Goal: Task Accomplishment & Management: Manage account settings

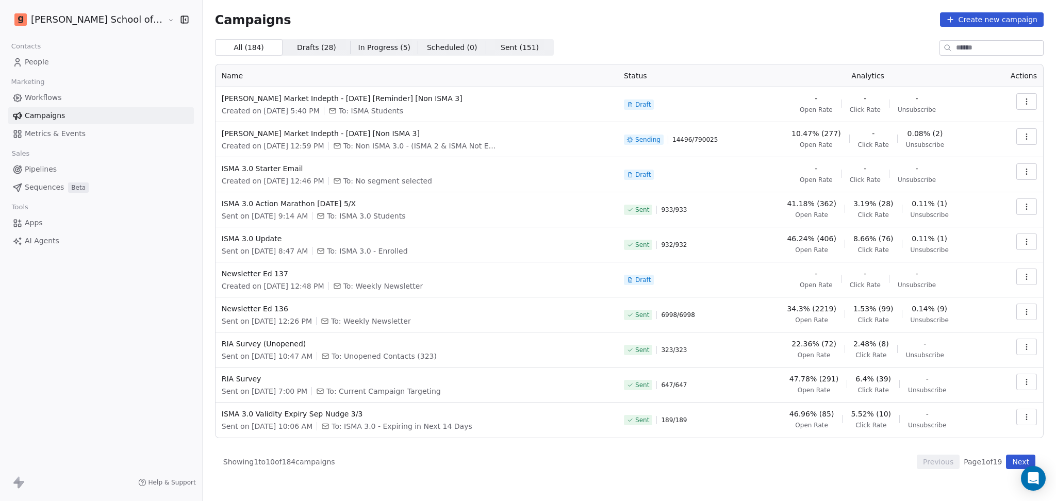
click at [1013, 465] on button "Next" at bounding box center [1020, 462] width 29 height 14
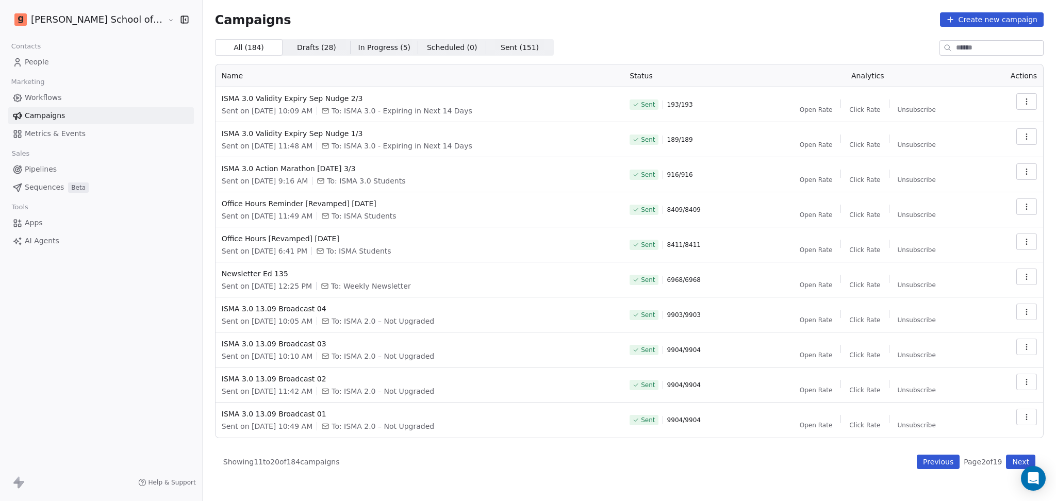
click at [1013, 465] on button "Next" at bounding box center [1020, 462] width 29 height 14
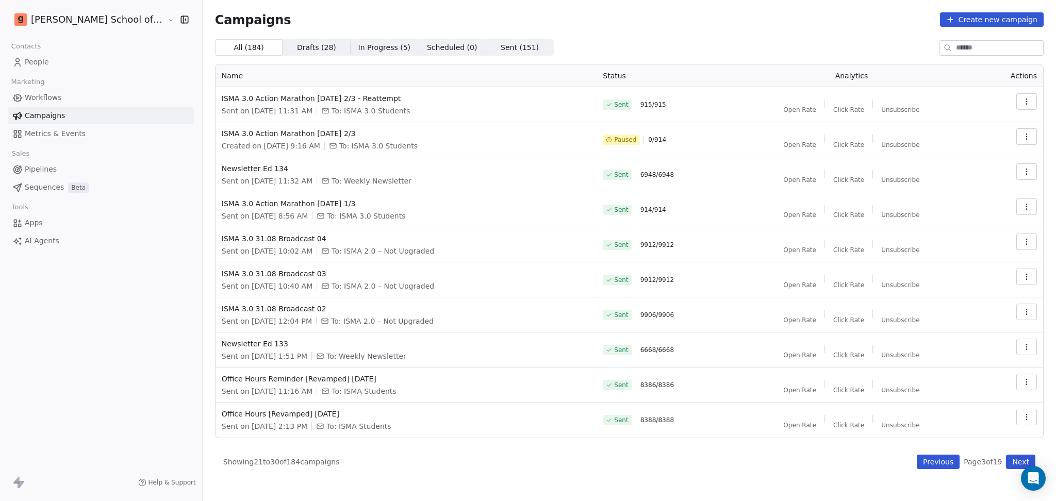
click at [1013, 465] on button "Next" at bounding box center [1020, 462] width 29 height 14
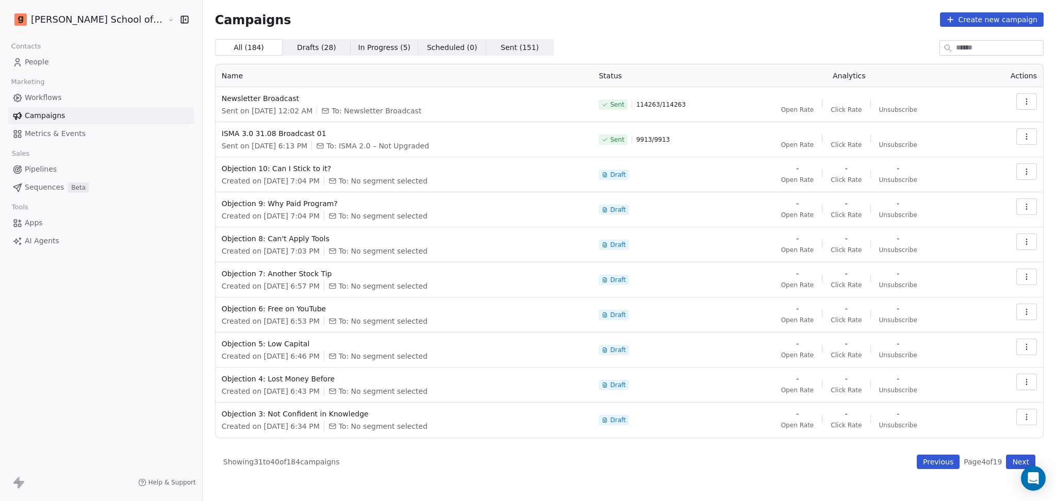
click at [1017, 464] on button "Next" at bounding box center [1020, 462] width 29 height 14
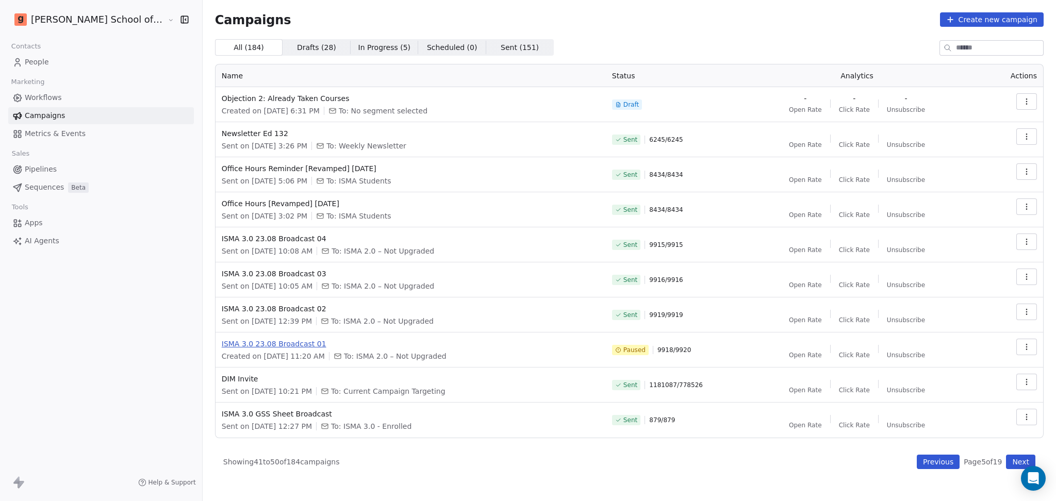
click at [249, 343] on span "ISMA 3.0 23.08 Broadcast 01" at bounding box center [411, 344] width 378 height 10
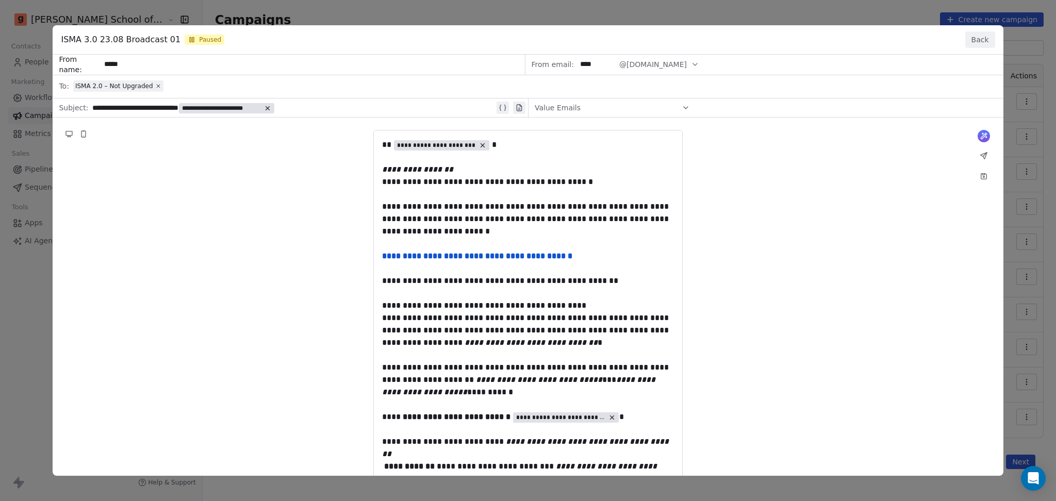
click at [972, 42] on button "Back" at bounding box center [981, 39] width 30 height 17
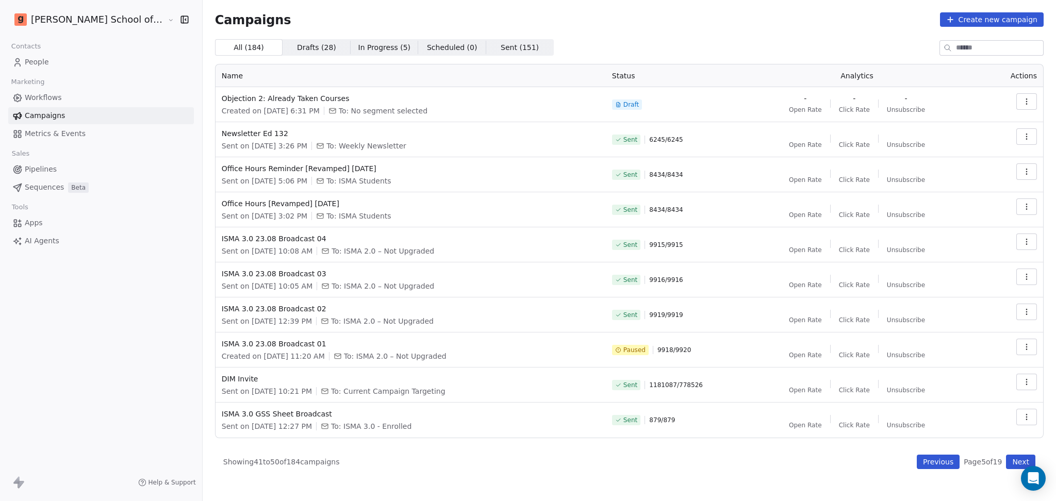
click at [1016, 455] on button "Next" at bounding box center [1020, 462] width 29 height 14
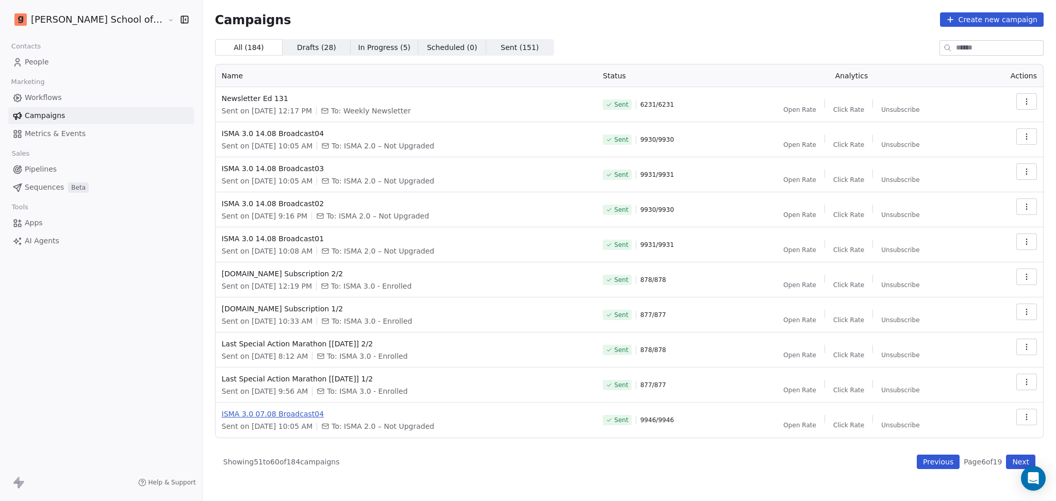
click at [278, 415] on span "ISMA 3.0 07.08 Broadcast04" at bounding box center [406, 414] width 369 height 10
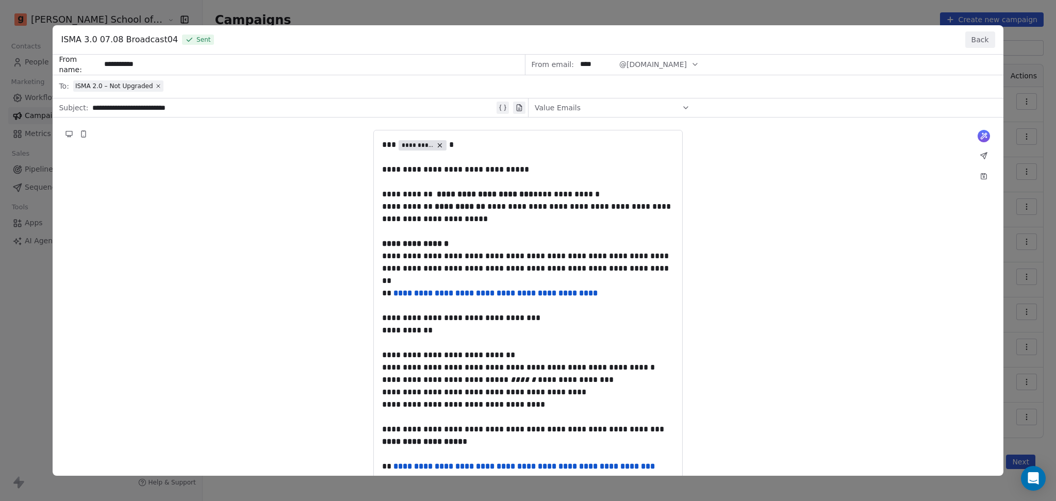
click at [972, 45] on button "Back" at bounding box center [981, 39] width 30 height 17
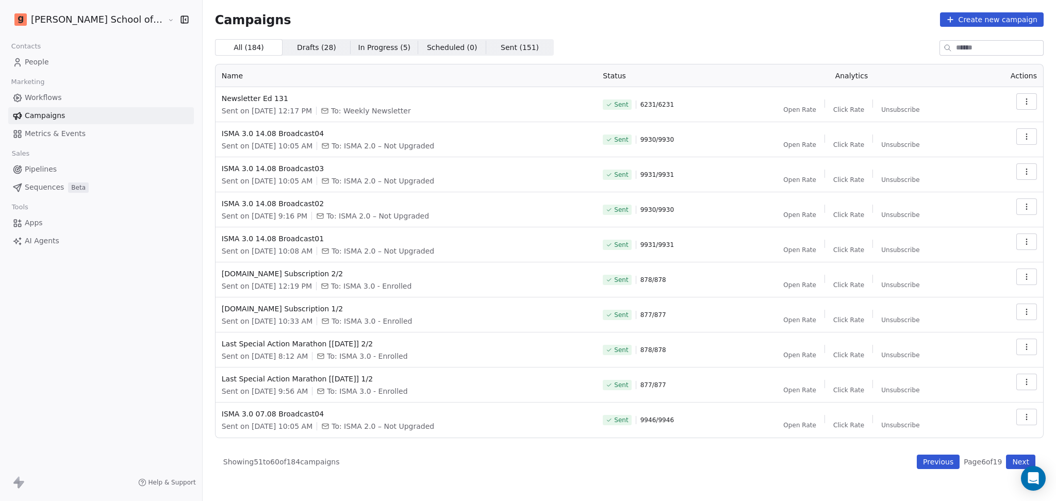
click at [1018, 462] on button "Next" at bounding box center [1020, 462] width 29 height 14
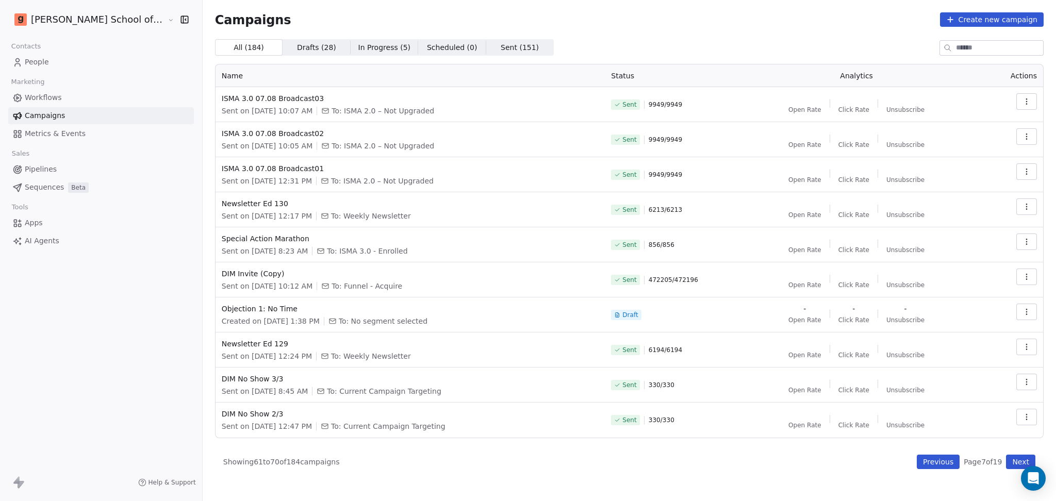
click at [1013, 462] on button "Next" at bounding box center [1020, 462] width 29 height 14
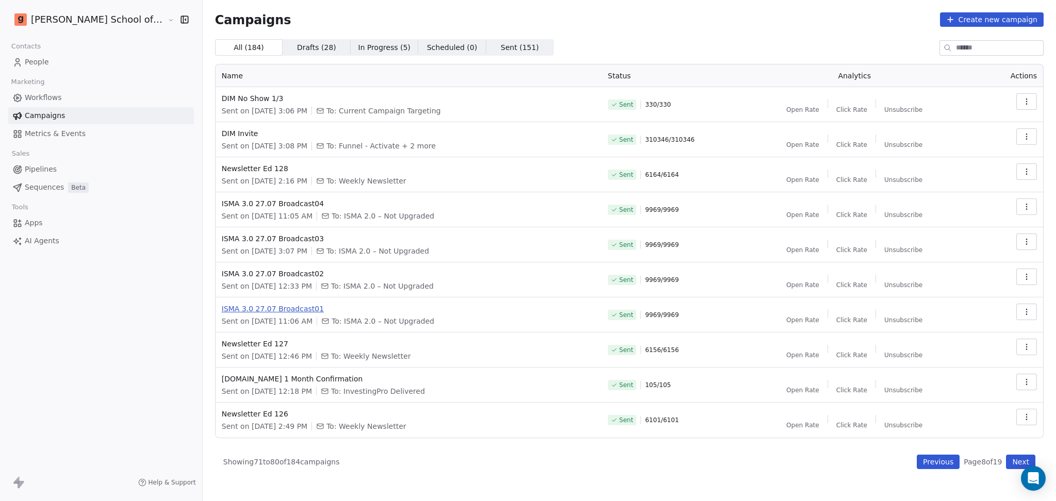
click at [248, 307] on span "ISMA 3.0 27.07 Broadcast01" at bounding box center [409, 309] width 374 height 10
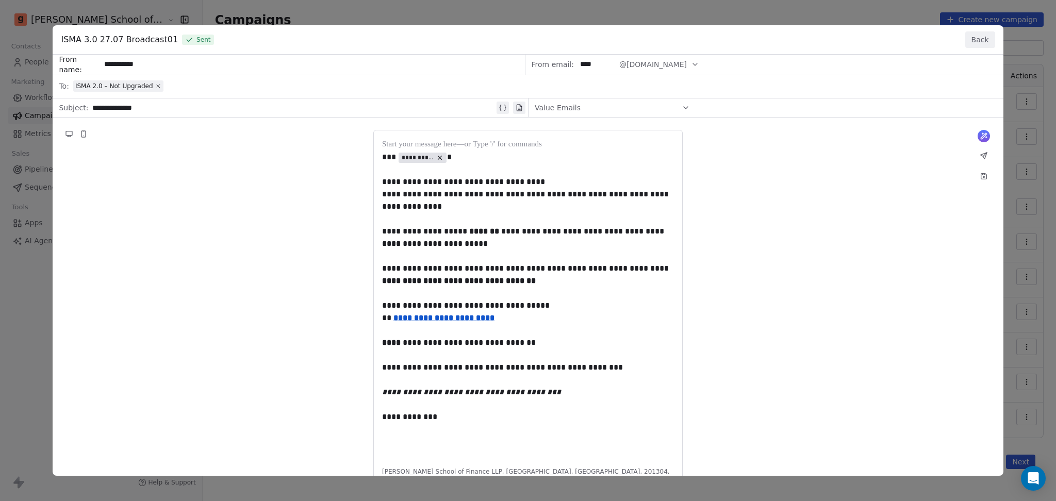
click at [969, 34] on button "Back" at bounding box center [981, 39] width 30 height 17
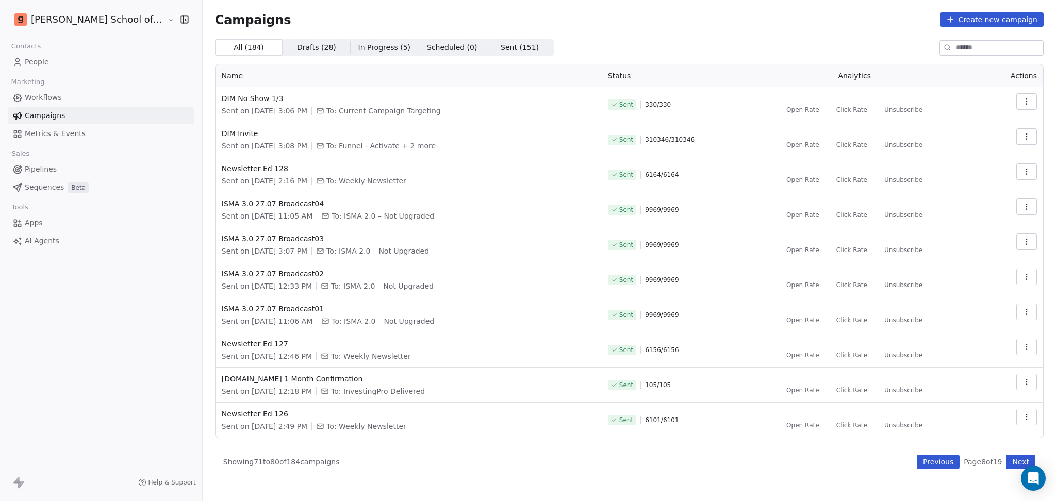
click at [1013, 462] on button "Next" at bounding box center [1020, 462] width 29 height 14
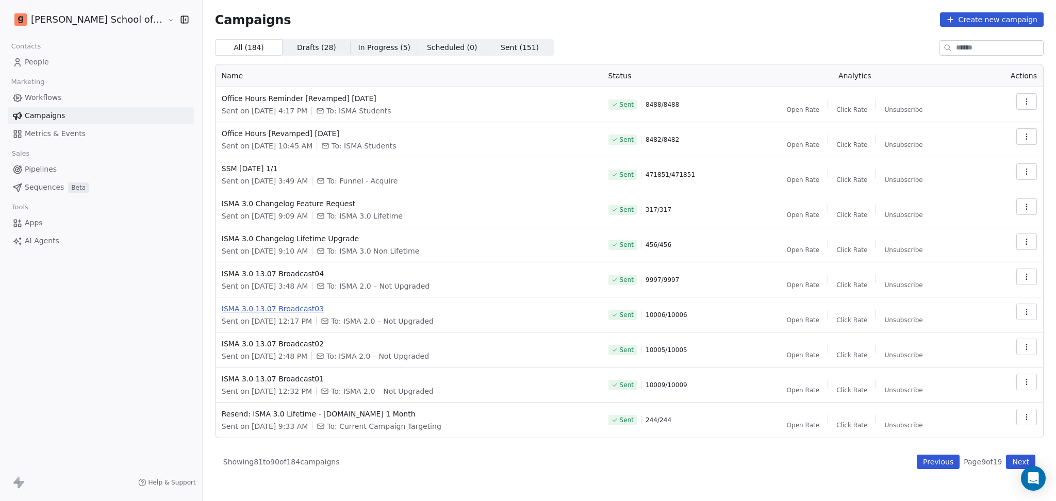
click at [269, 310] on span "ISMA 3.0 13.07 Broadcast03" at bounding box center [409, 309] width 375 height 10
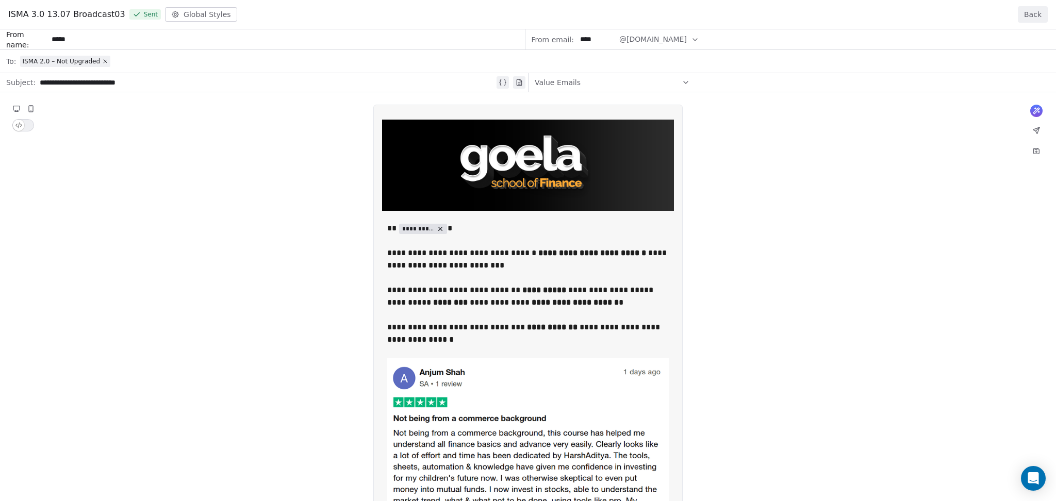
click at [1034, 10] on button "Back" at bounding box center [1033, 14] width 30 height 17
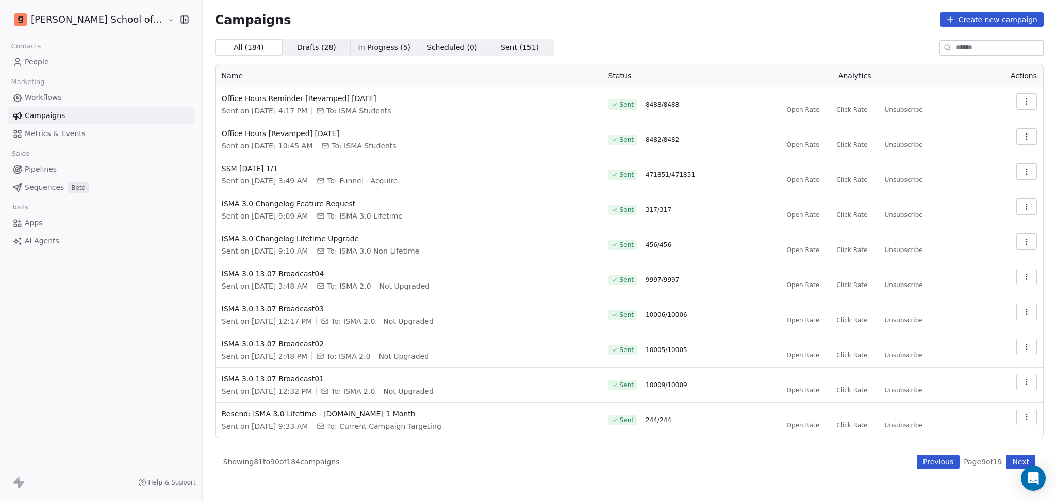
click at [1032, 374] on button "button" at bounding box center [1027, 382] width 21 height 17
click at [984, 337] on div "Duplicate" at bounding box center [960, 342] width 62 height 17
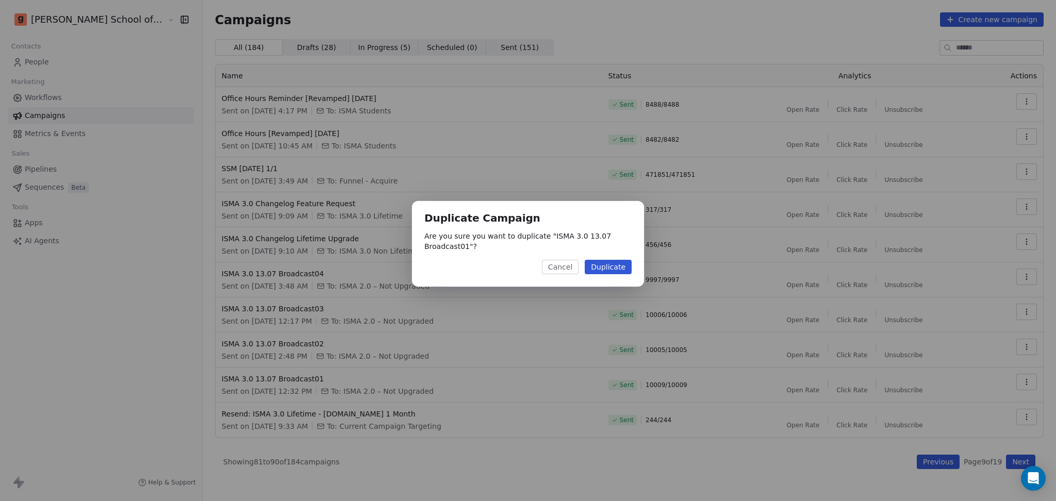
click at [622, 259] on div "Duplicate Campaign Are you sure you want to duplicate " ISMA 3.0 13.07 Broadcas…" at bounding box center [528, 243] width 232 height 85
click at [621, 265] on button "Duplicate" at bounding box center [608, 267] width 47 height 14
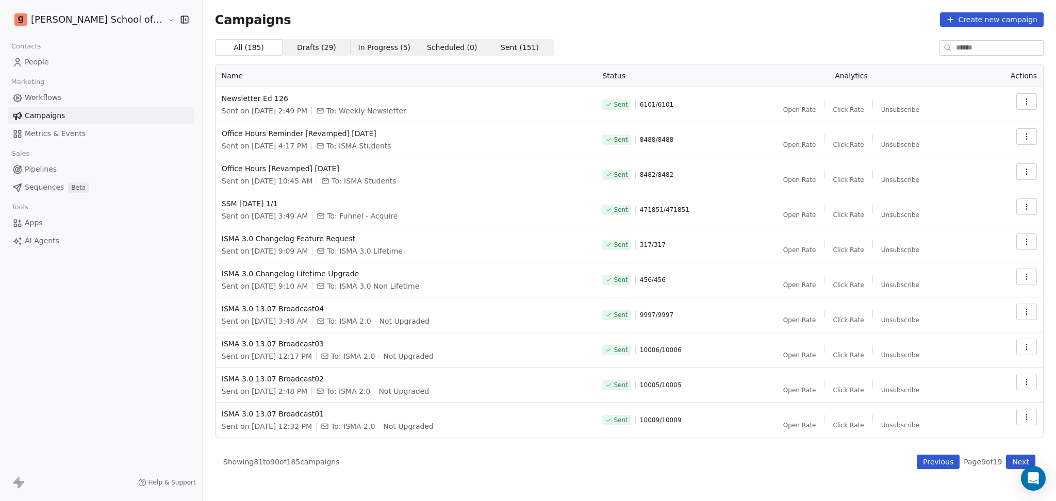
click at [951, 463] on button "Previous" at bounding box center [938, 462] width 43 height 14
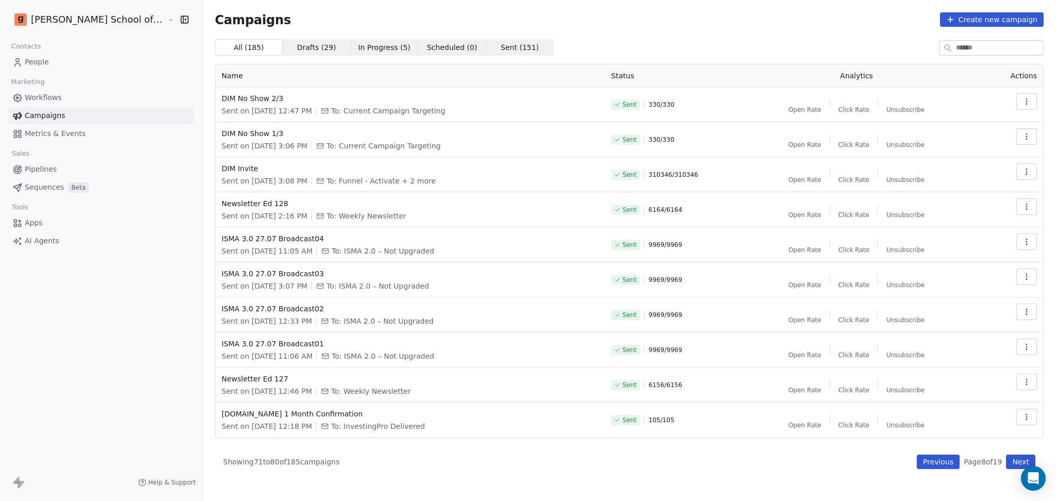
click at [951, 463] on button "Previous" at bounding box center [938, 462] width 43 height 14
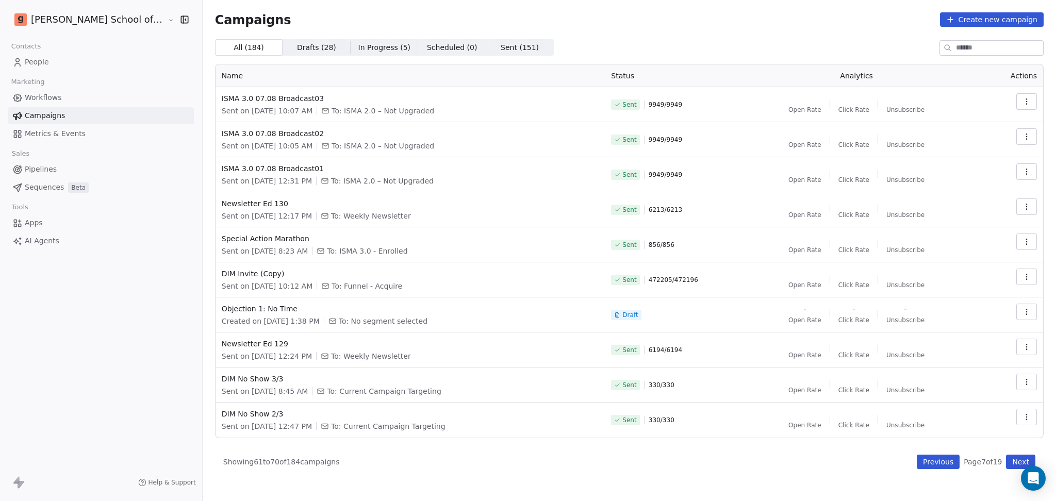
click at [951, 463] on button "Previous" at bounding box center [938, 462] width 43 height 14
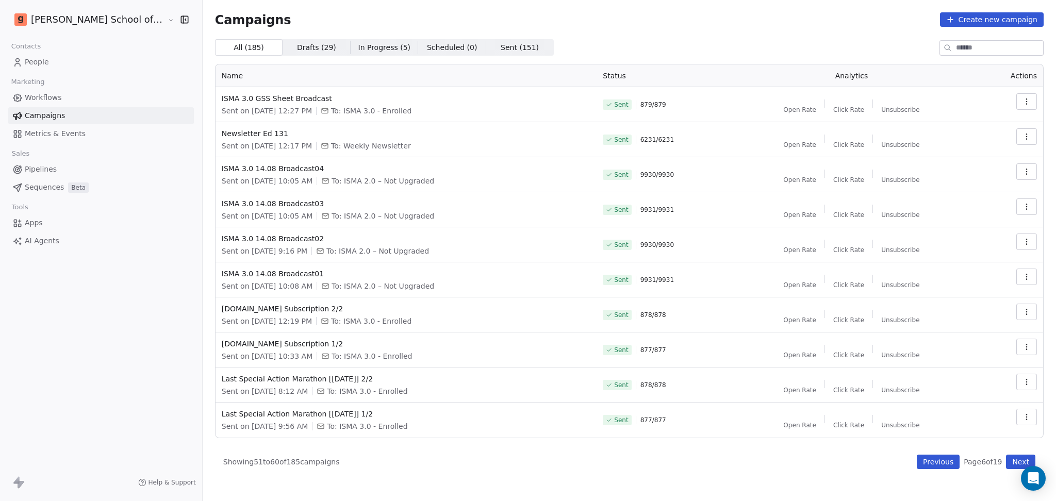
click at [951, 463] on button "Previous" at bounding box center [938, 462] width 43 height 14
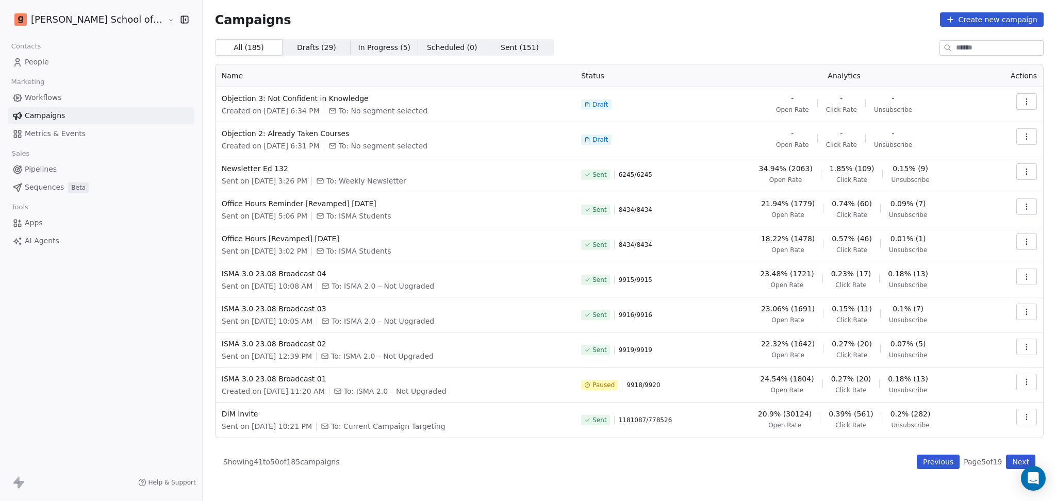
click at [951, 463] on button "Previous" at bounding box center [938, 462] width 43 height 14
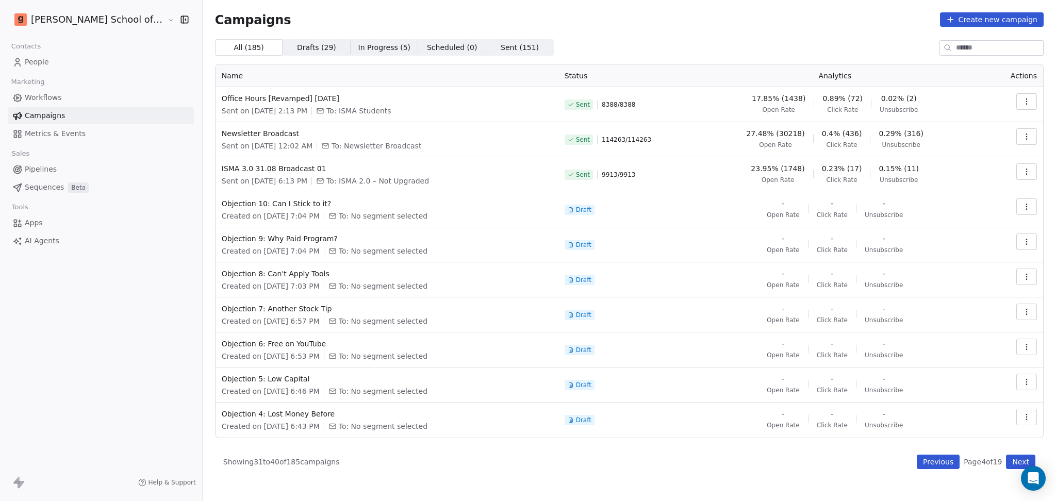
click at [951, 463] on button "Previous" at bounding box center [938, 462] width 43 height 14
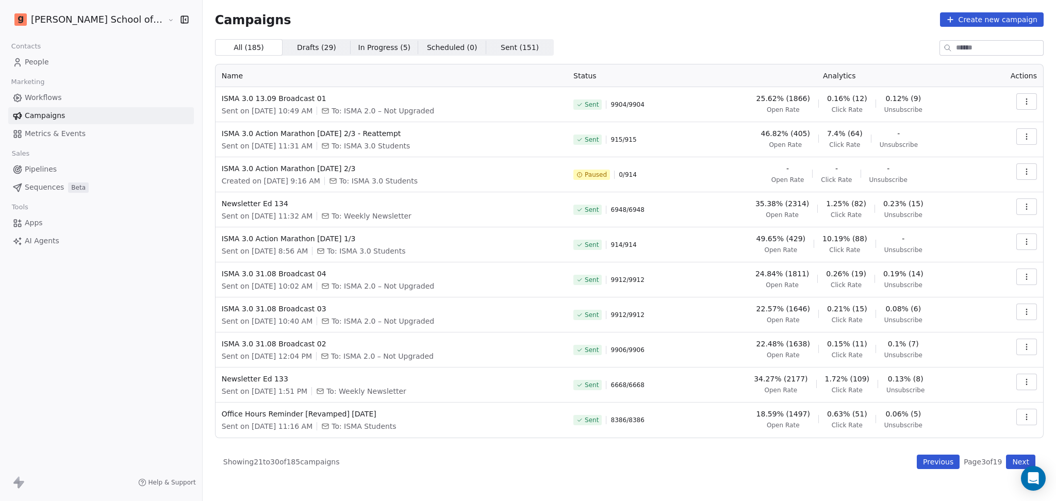
click at [951, 463] on button "Previous" at bounding box center [938, 462] width 43 height 14
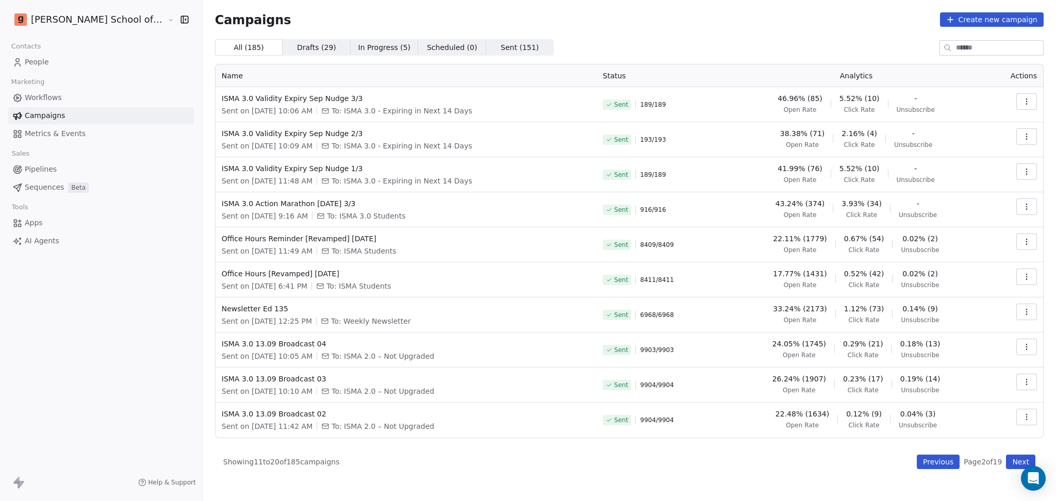
click at [951, 463] on button "Previous" at bounding box center [938, 462] width 43 height 14
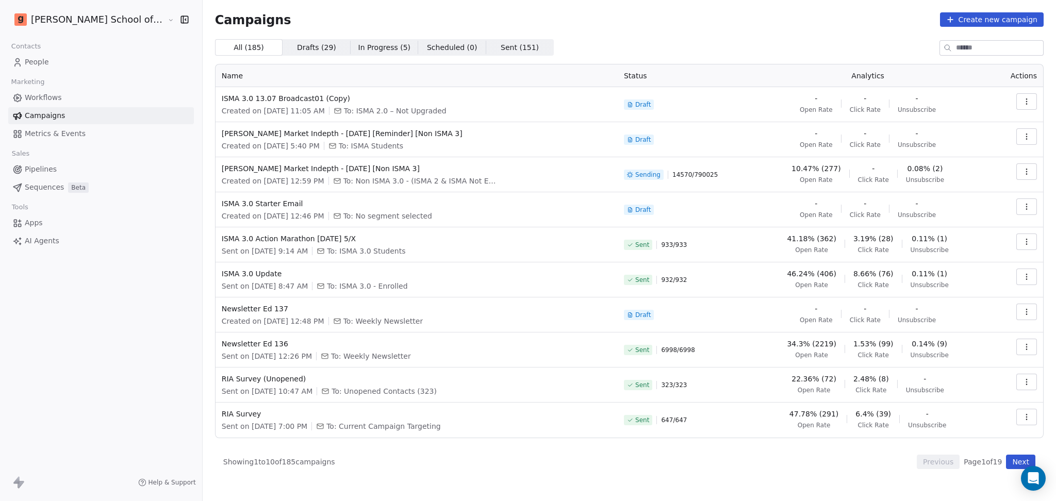
click at [1035, 100] on button "button" at bounding box center [1027, 101] width 21 height 17
click at [985, 143] on div "Rename" at bounding box center [981, 142] width 104 height 17
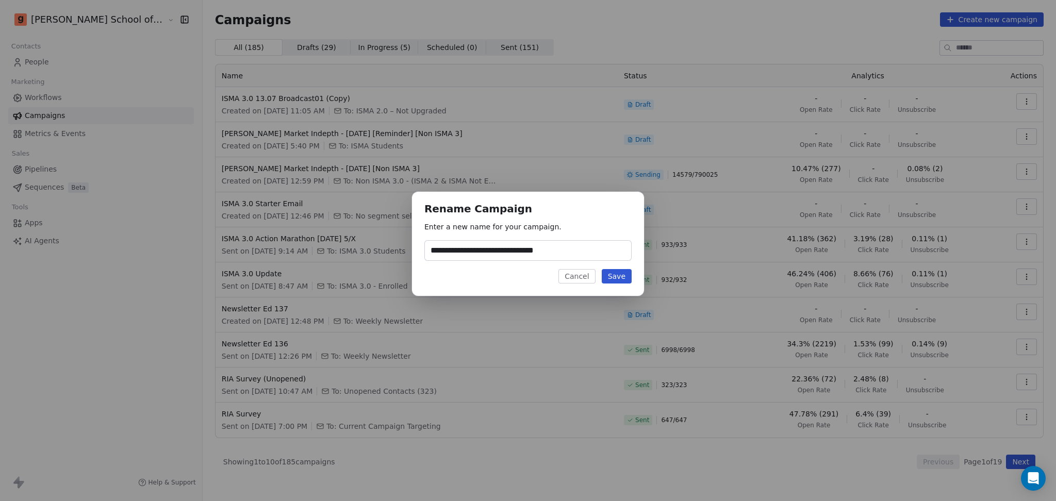
click at [579, 259] on input "**********" at bounding box center [528, 251] width 206 height 20
click at [576, 257] on input "**********" at bounding box center [528, 251] width 206 height 20
click at [472, 248] on input "**********" at bounding box center [528, 251] width 206 height 20
type input "**********"
click at [623, 282] on button "Save" at bounding box center [617, 276] width 30 height 14
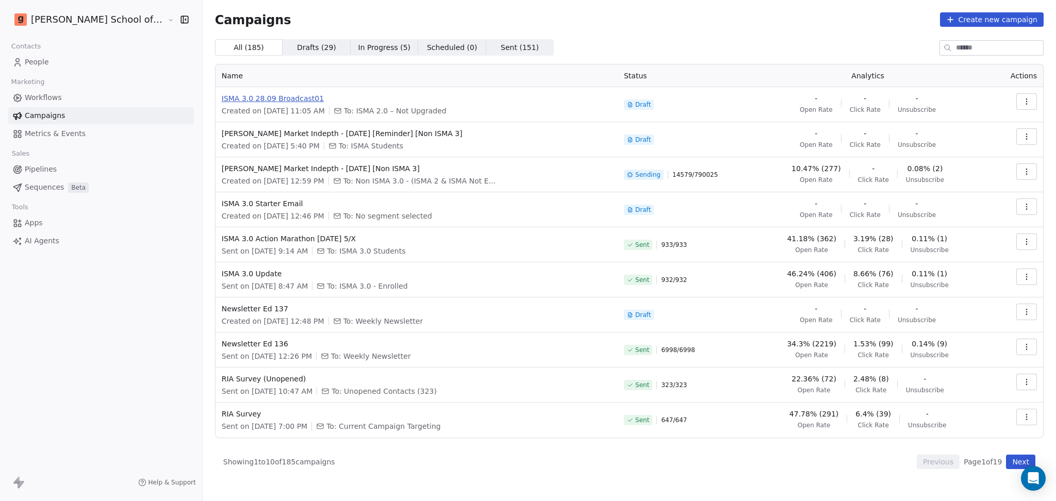
click at [252, 97] on span "ISMA 3.0 28.09 Broadcast01" at bounding box center [417, 98] width 390 height 10
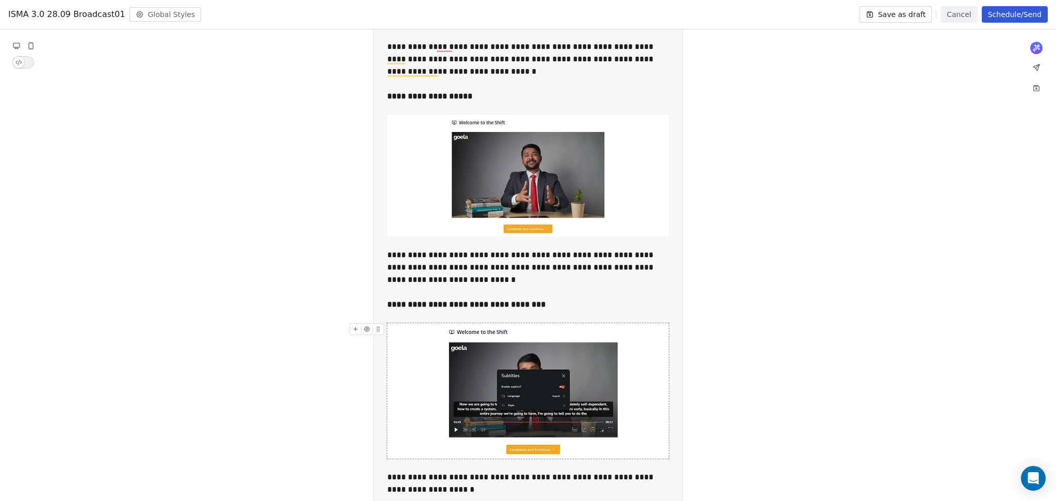
click at [638, 342] on img "To enrich screen reader interactions, please activate Accessibility in Grammarl…" at bounding box center [528, 391] width 282 height 136
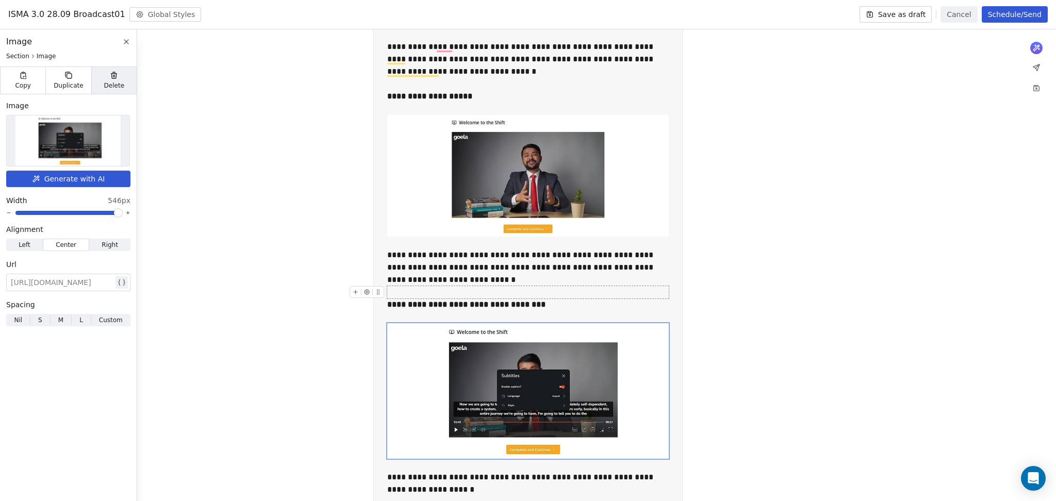
click at [111, 93] on div "Delete" at bounding box center [113, 80] width 45 height 27
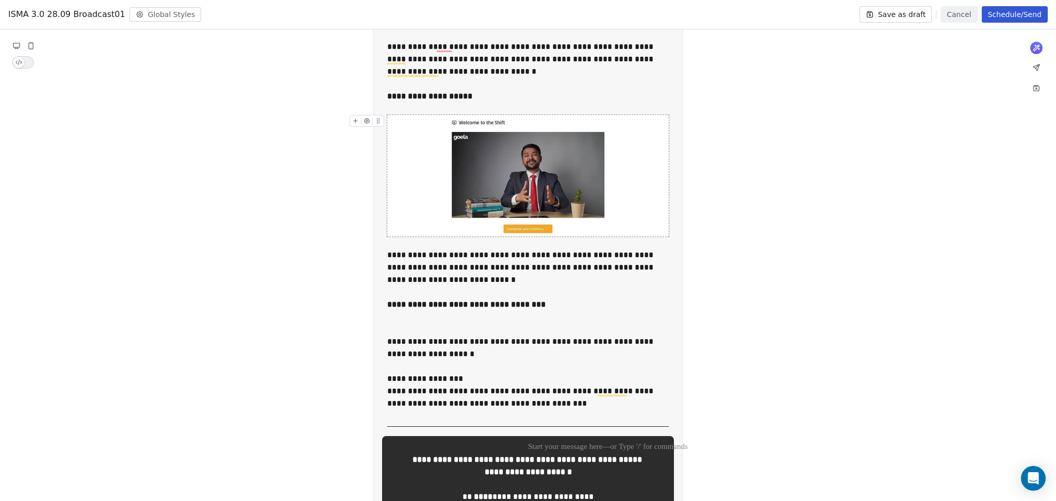
click at [547, 165] on img "To enrich screen reader interactions, please activate Accessibility in Grammarl…" at bounding box center [528, 176] width 282 height 122
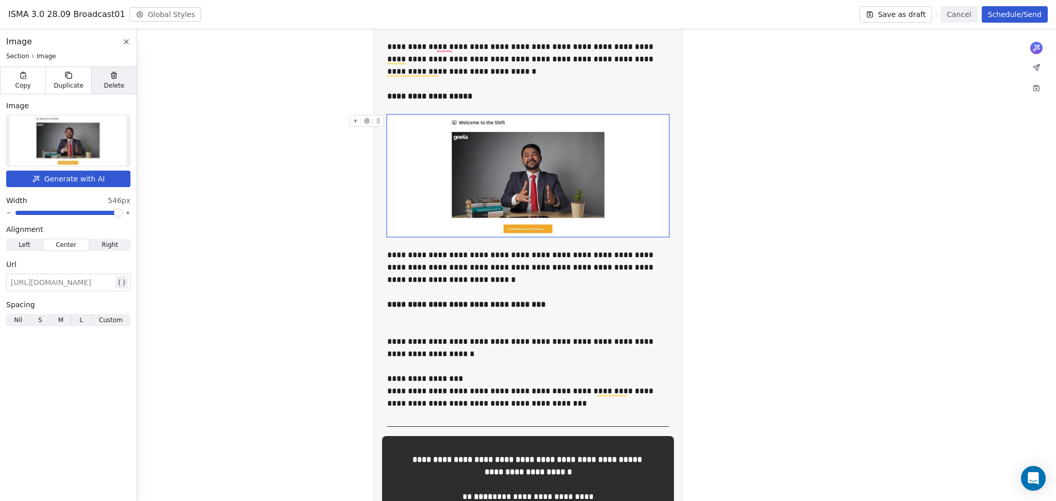
click at [117, 78] on icon at bounding box center [114, 75] width 8 height 8
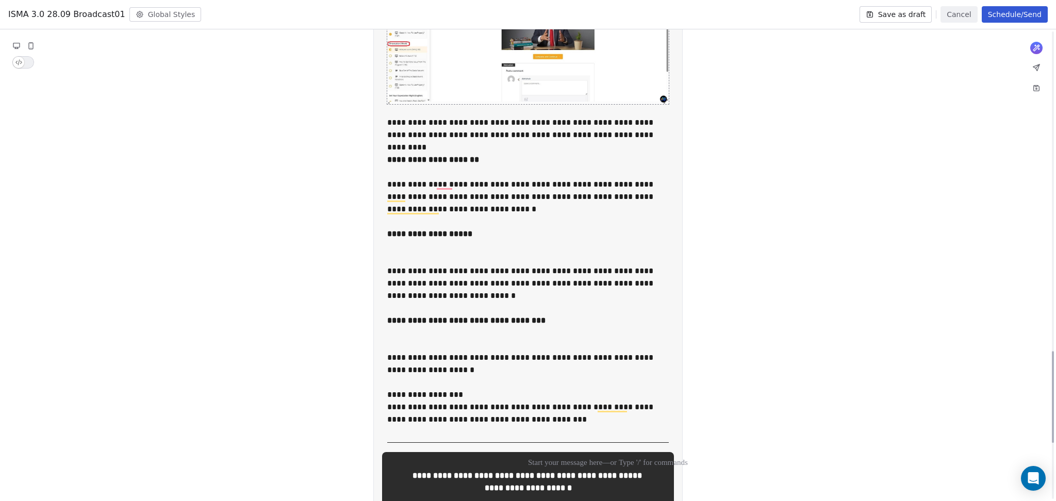
click at [529, 79] on img "To enrich screen reader interactions, please activate Accessibility in Grammarl…" at bounding box center [528, 41] width 282 height 125
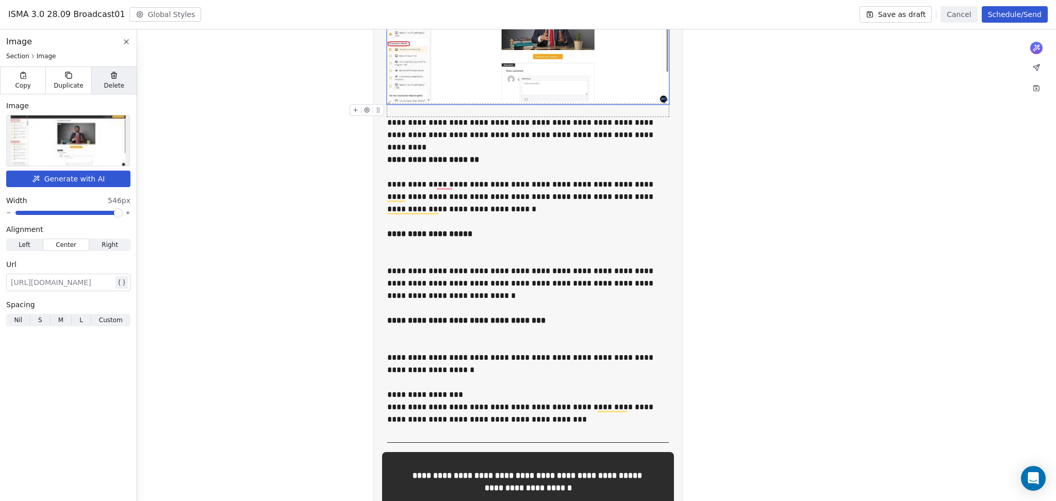
click at [114, 88] on span "Delete" at bounding box center [114, 86] width 21 height 8
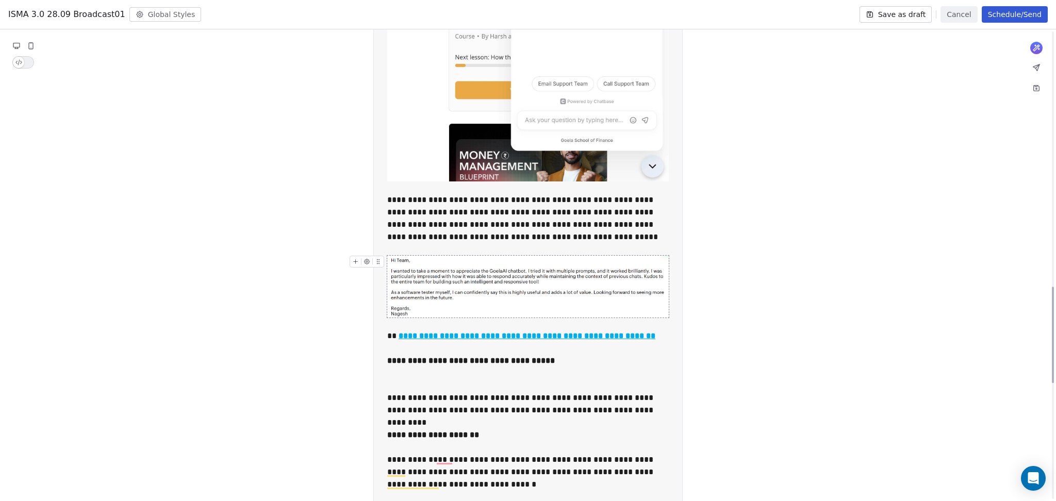
click at [518, 281] on img "To enrich screen reader interactions, please activate Accessibility in Grammarl…" at bounding box center [528, 287] width 282 height 62
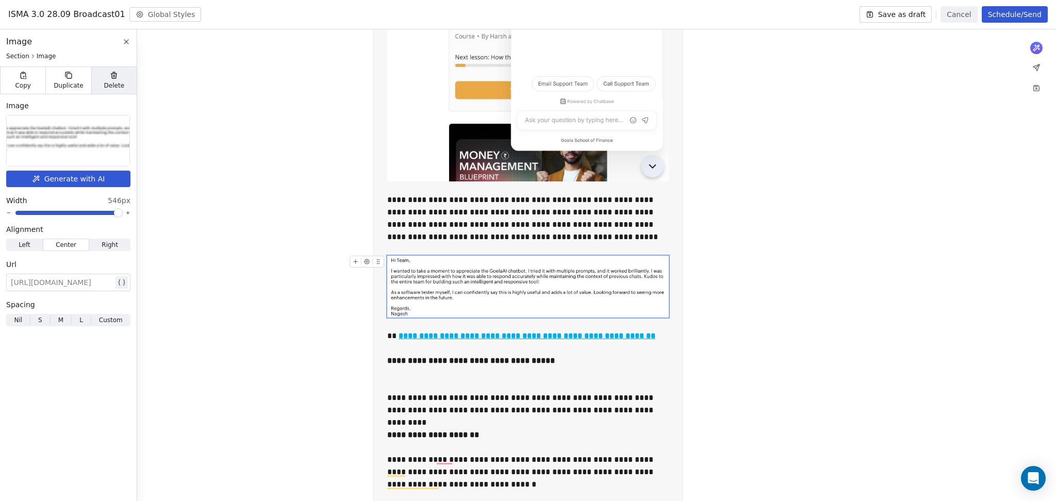
click at [114, 84] on span "Delete" at bounding box center [114, 86] width 21 height 8
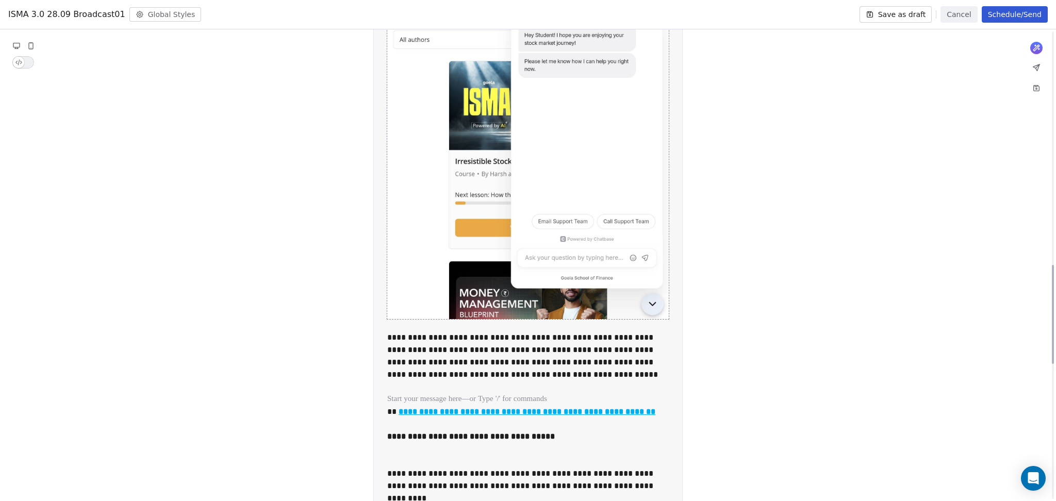
click at [483, 220] on img "To enrich screen reader interactions, please activate Accessibility in Grammarl…" at bounding box center [528, 126] width 282 height 386
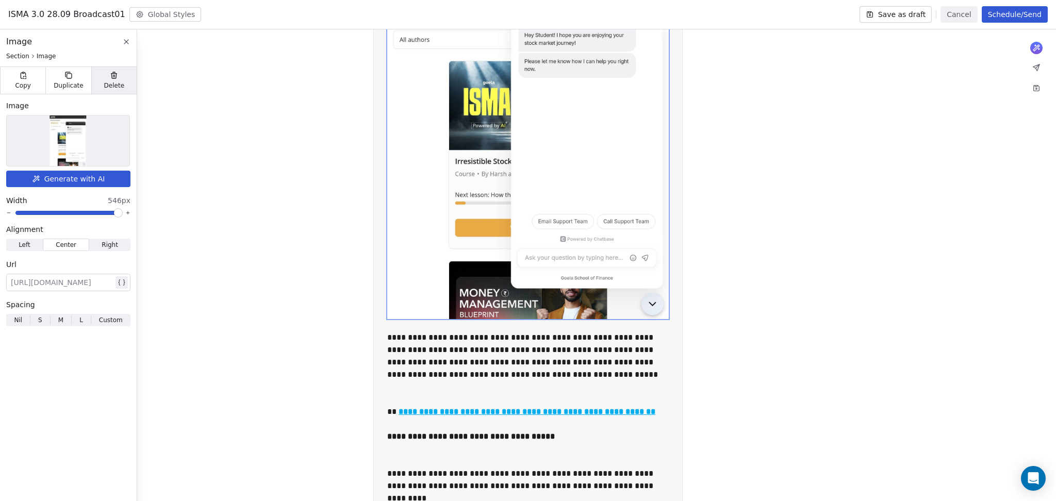
click at [109, 90] on div "Delete" at bounding box center [113, 80] width 45 height 27
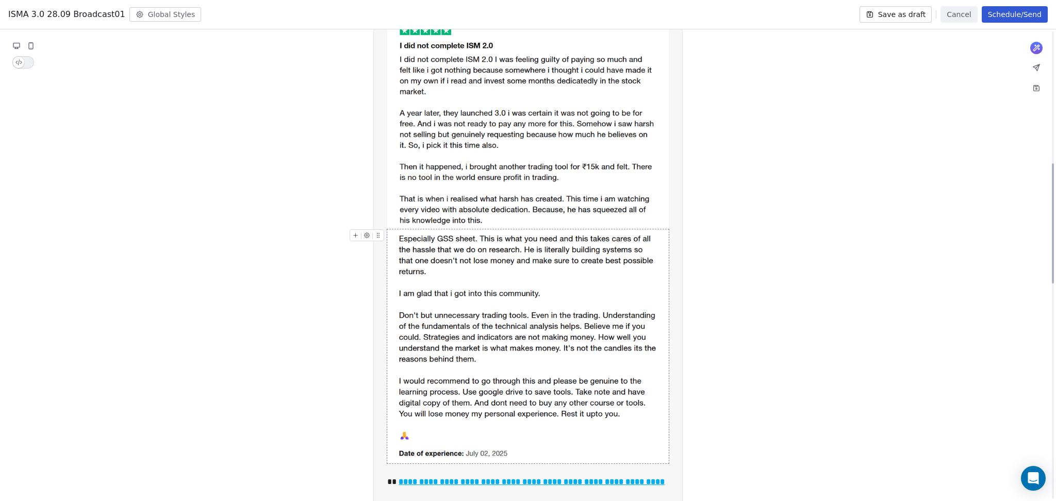
click at [450, 247] on img "To enrich screen reader interactions, please activate Accessibility in Grammarl…" at bounding box center [528, 347] width 282 height 234
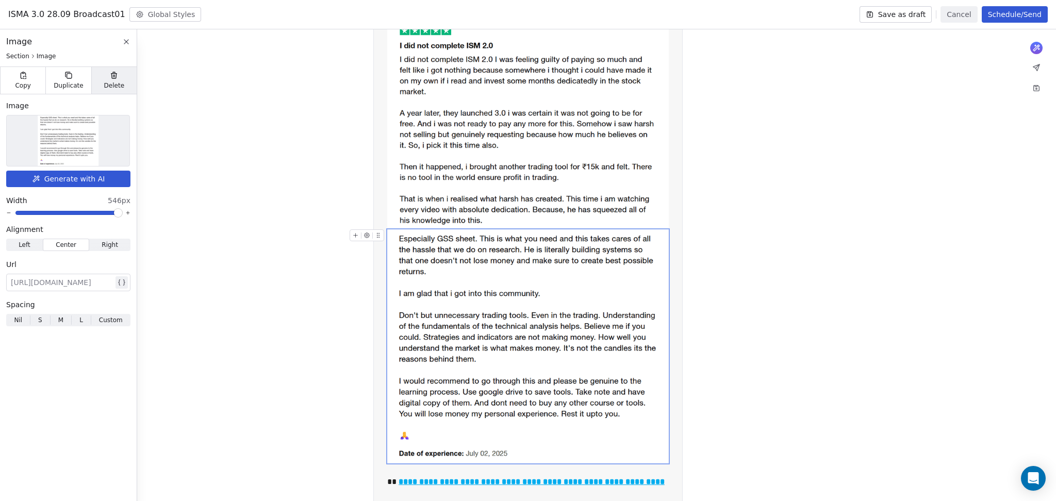
click at [116, 85] on span "Delete" at bounding box center [114, 86] width 21 height 8
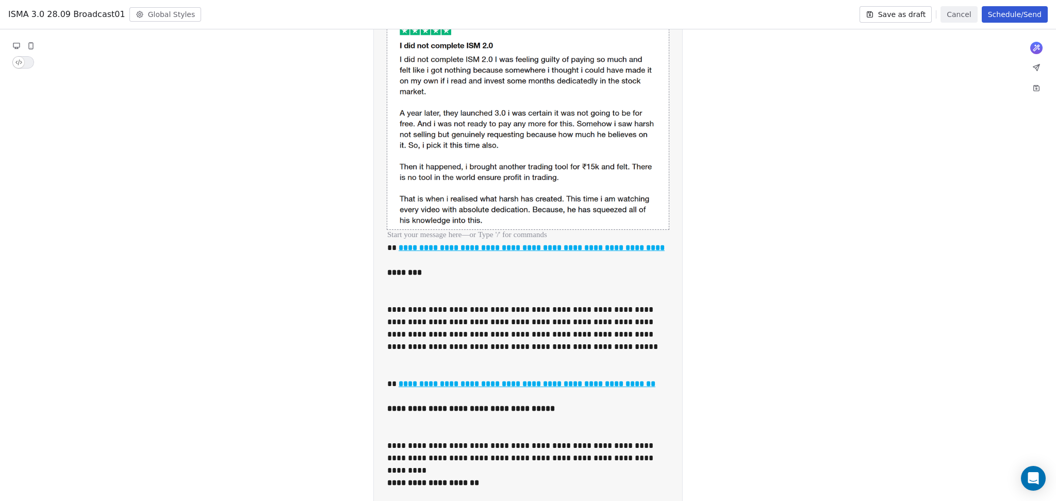
click at [515, 132] on img "To enrich screen reader interactions, please activate Accessibility in Grammarl…" at bounding box center [528, 111] width 282 height 237
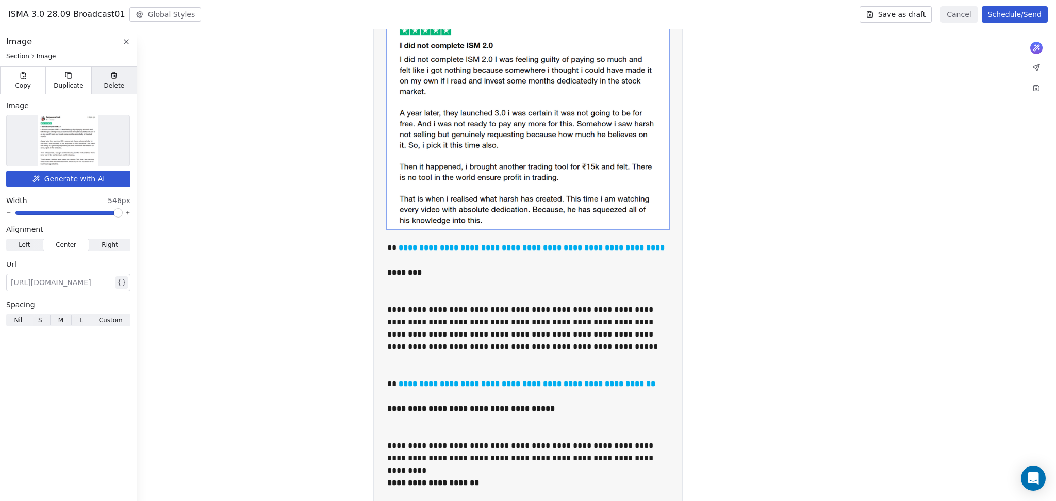
click at [104, 92] on div "Delete" at bounding box center [113, 80] width 45 height 27
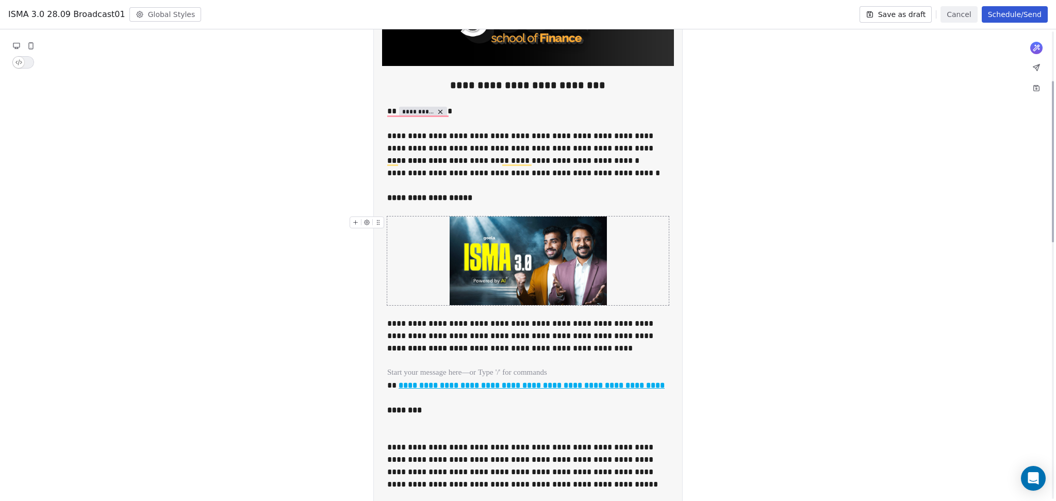
click at [494, 223] on img "To enrich screen reader interactions, please activate Accessibility in Grammarl…" at bounding box center [528, 261] width 157 height 89
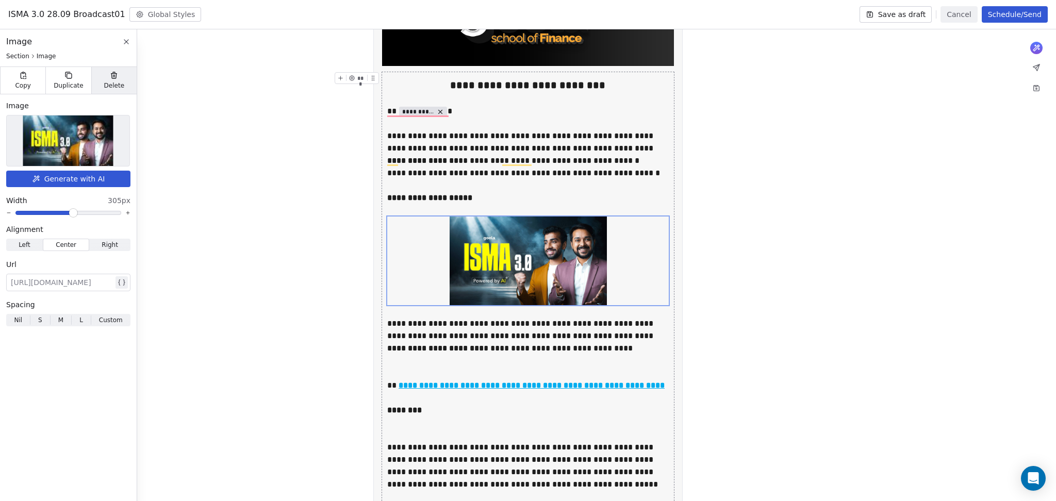
click at [125, 88] on div "Delete" at bounding box center [113, 80] width 45 height 27
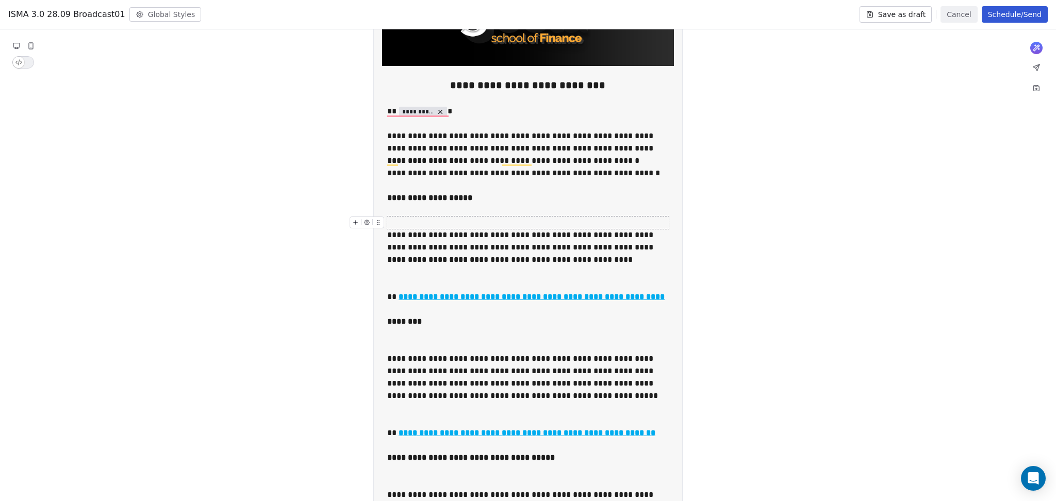
click at [461, 221] on div "To enrich screen reader interactions, please activate Accessibility in Grammarl…" at bounding box center [528, 223] width 282 height 12
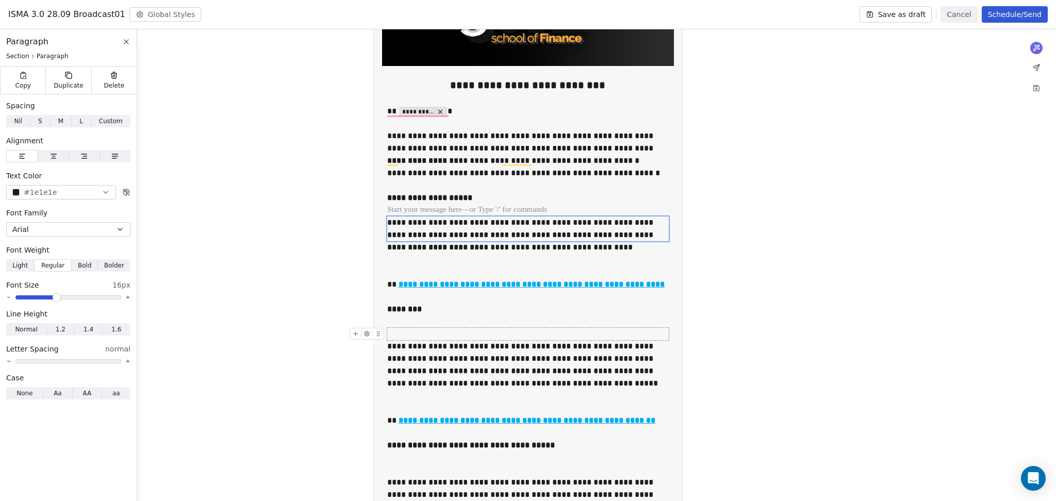
click at [469, 328] on div "To enrich screen reader interactions, please activate Accessibility in Grammarl…" at bounding box center [528, 334] width 282 height 12
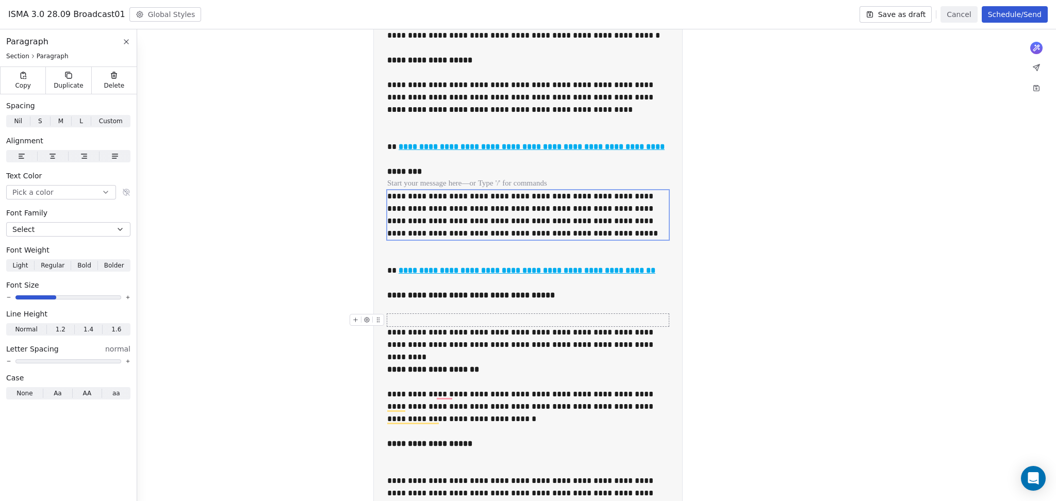
click at [436, 317] on div "To enrich screen reader interactions, please activate Accessibility in Grammarl…" at bounding box center [528, 320] width 282 height 12
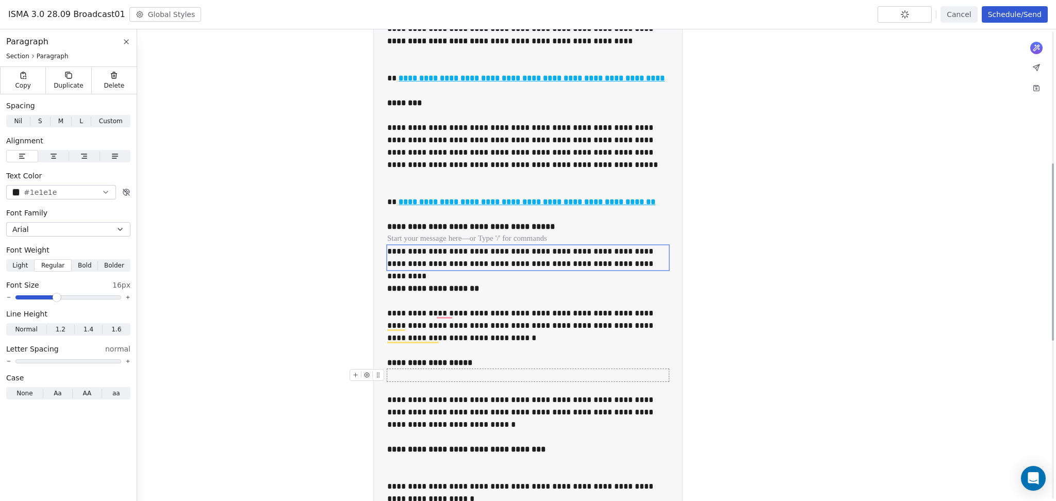
click at [451, 378] on div "To enrich screen reader interactions, please activate Accessibility in Grammarl…" at bounding box center [528, 375] width 282 height 12
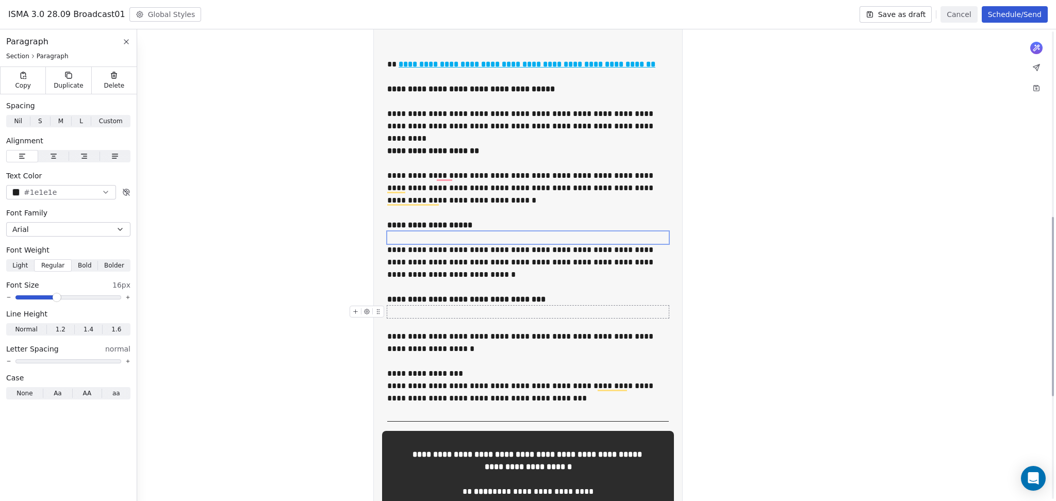
click at [402, 305] on div "**********" at bounding box center [528, 300] width 282 height 12
click at [399, 320] on div "To enrich screen reader interactions, please activate Accessibility in Grammarl…" at bounding box center [528, 324] width 282 height 12
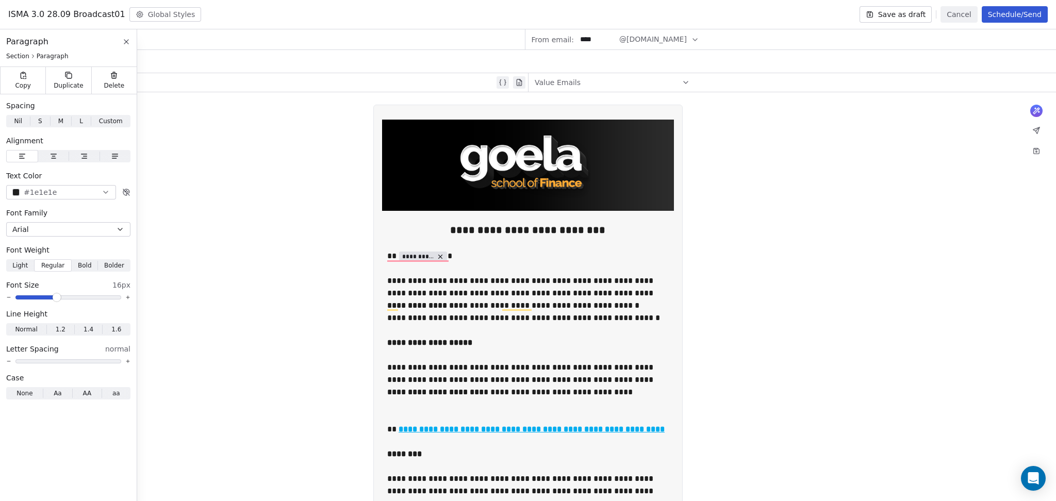
click at [919, 18] on button "Save as draft" at bounding box center [896, 14] width 73 height 17
click at [446, 409] on div "To enrich screen reader interactions, please activate Accessibility in Grammarl…" at bounding box center [528, 405] width 282 height 12
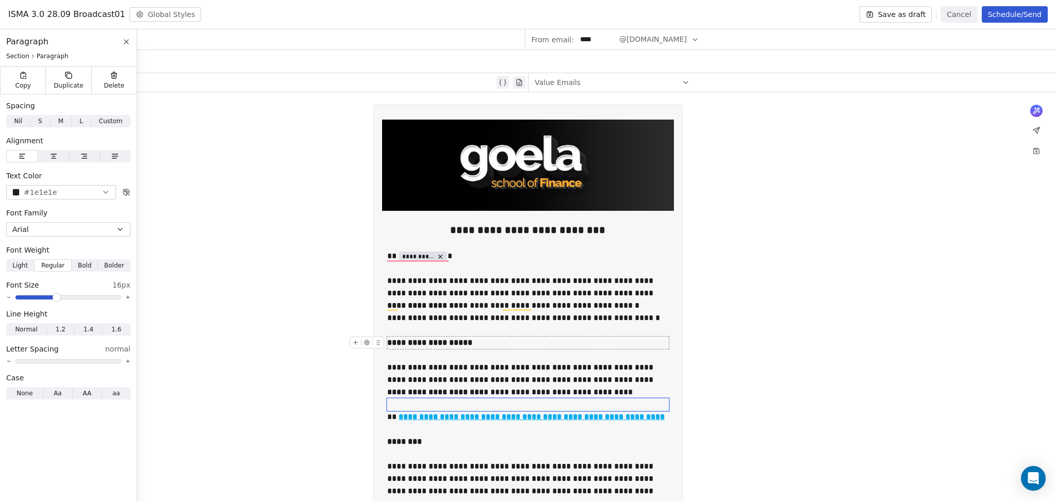
click at [893, 8] on button "Save as draft" at bounding box center [896, 14] width 73 height 17
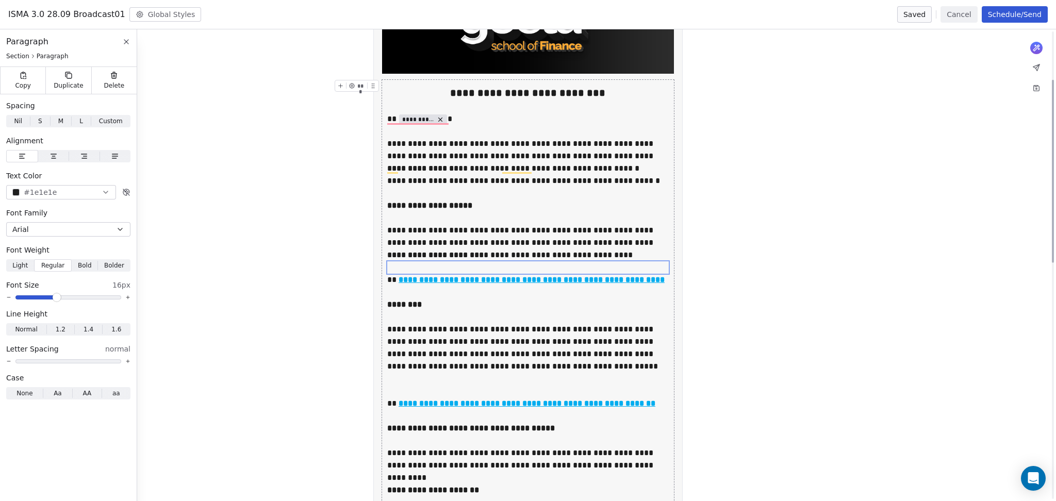
scroll to position [229, 0]
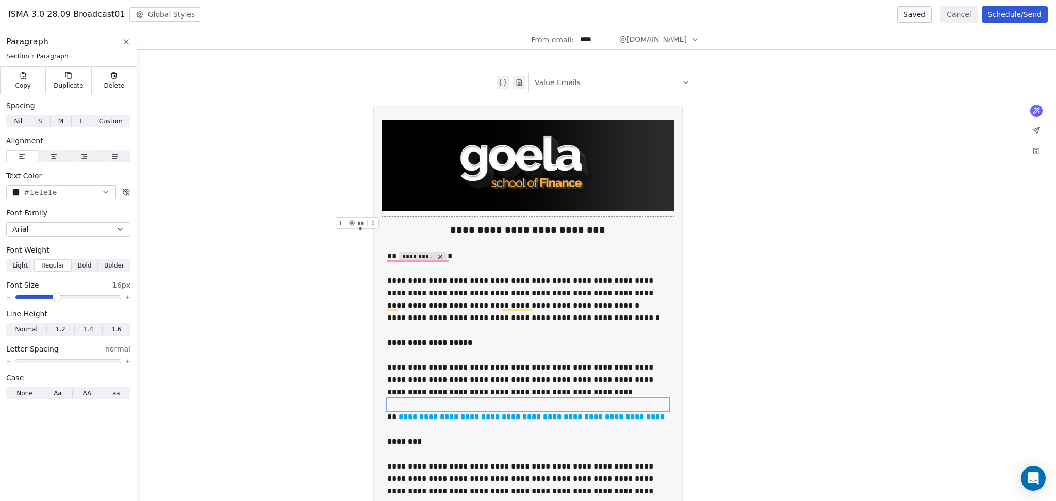
click at [954, 18] on button "Cancel" at bounding box center [959, 14] width 37 height 17
